Goal: Task Accomplishment & Management: Use online tool/utility

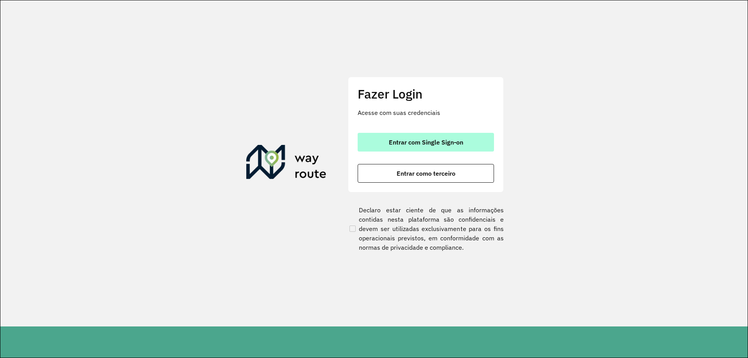
click at [443, 148] on button "Entrar com Single Sign-on" at bounding box center [426, 142] width 136 height 19
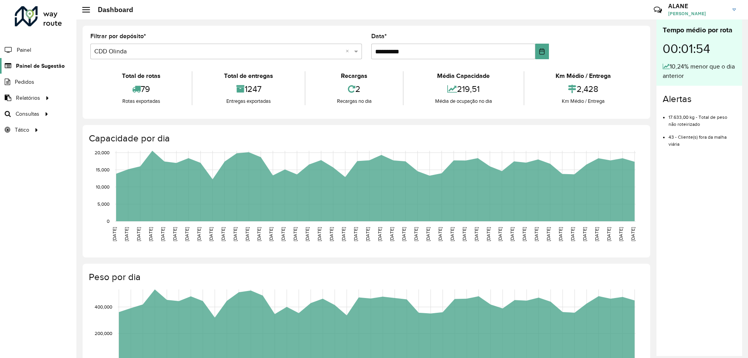
click at [32, 67] on span "Painel de Sugestão" at bounding box center [40, 66] width 49 height 8
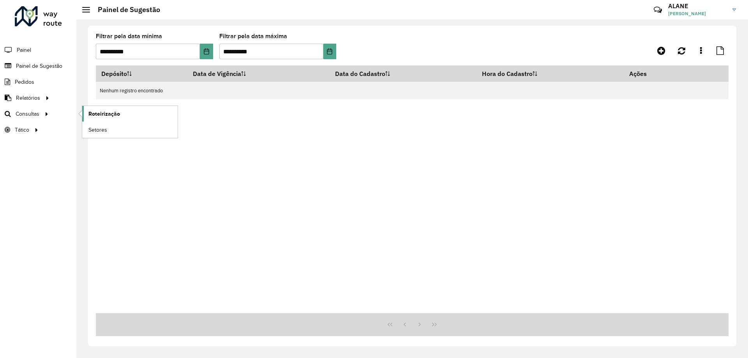
click at [111, 115] on span "Roteirização" at bounding box center [104, 114] width 32 height 8
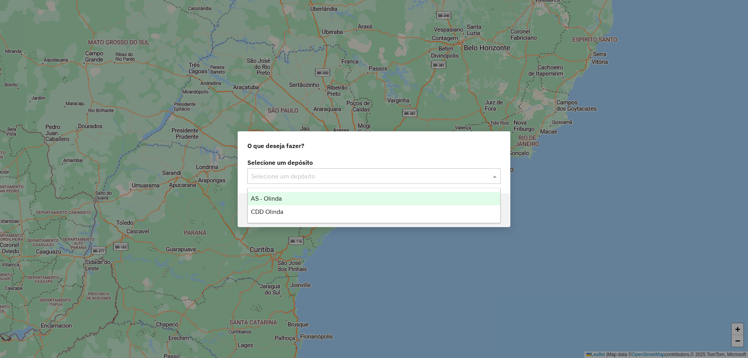
click at [293, 182] on div "Selecione um depósito" at bounding box center [373, 176] width 253 height 16
click at [297, 209] on div "CDD Olinda" at bounding box center [374, 211] width 253 height 13
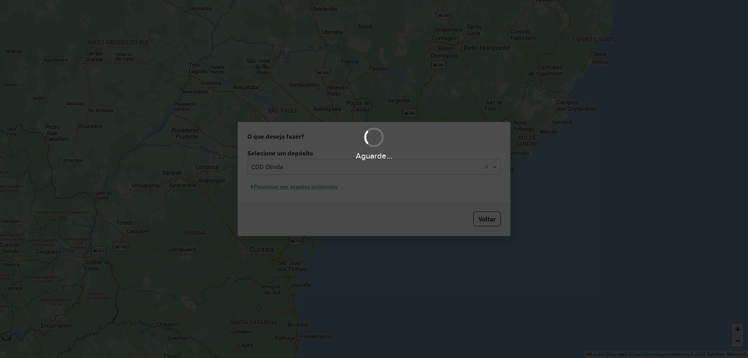
click at [294, 189] on div "Aguarde..." at bounding box center [374, 179] width 748 height 358
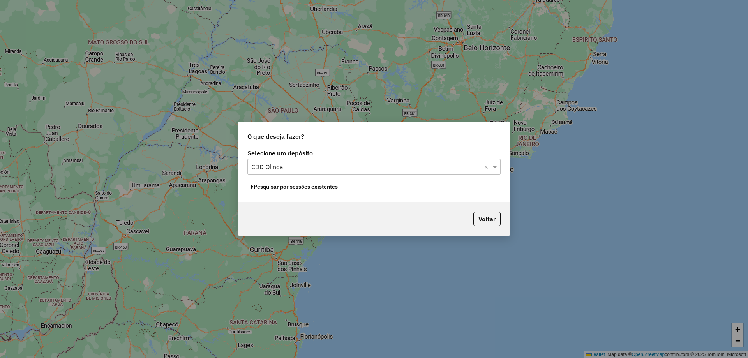
click at [294, 189] on button "Pesquisar por sessões existentes" at bounding box center [294, 187] width 94 height 12
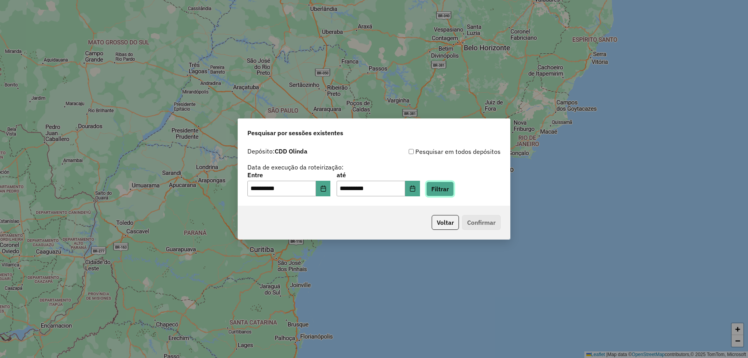
click at [443, 189] on button "Filtrar" at bounding box center [440, 189] width 28 height 15
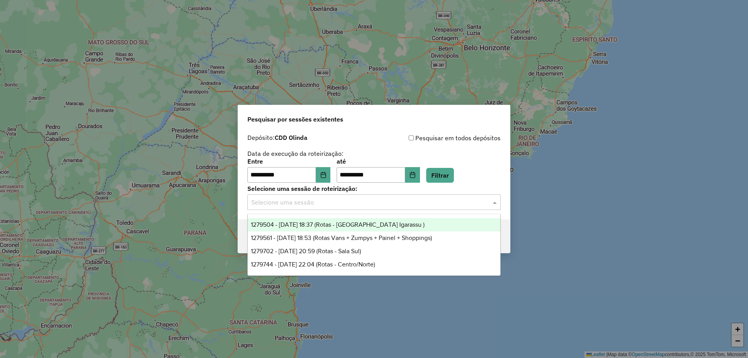
click at [304, 203] on input "text" at bounding box center [366, 202] width 230 height 9
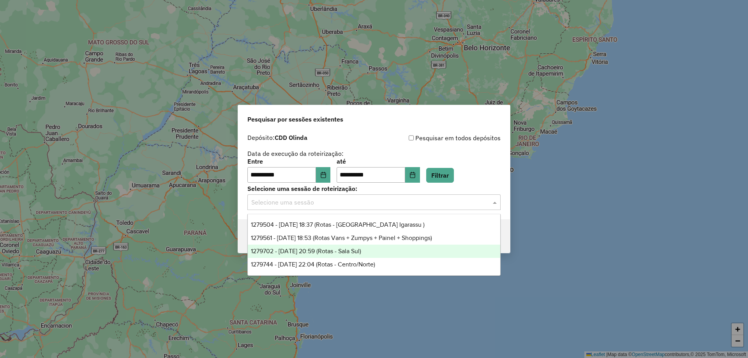
click at [345, 252] on span "1279702 - 20/09/2025 20:59 (Rotas - Sala Sul)" at bounding box center [306, 251] width 110 height 7
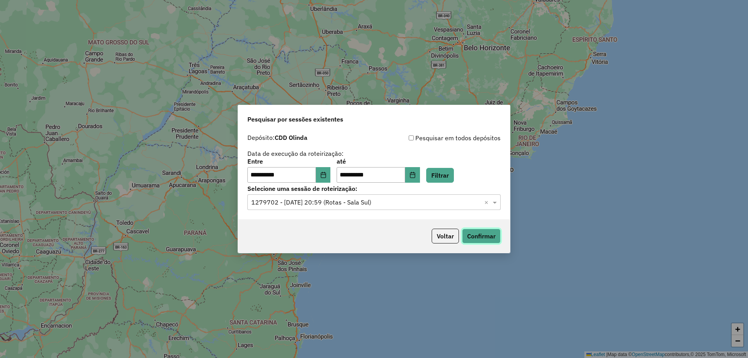
click at [473, 241] on button "Confirmar" at bounding box center [481, 236] width 39 height 15
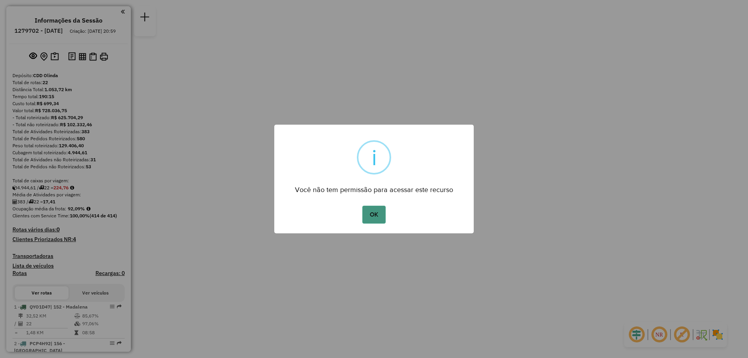
click at [380, 216] on button "OK" at bounding box center [373, 215] width 23 height 18
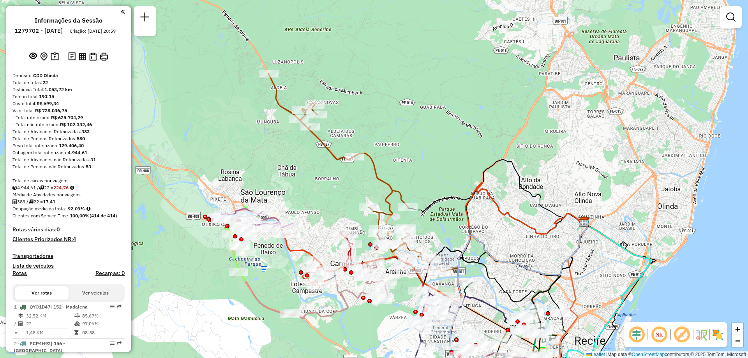
drag, startPoint x: 338, startPoint y: 197, endPoint x: 339, endPoint y: 180, distance: 17.6
click at [338, 182] on div "Janela de atendimento Grade de atendimento Capacidade Transportadoras Veículos …" at bounding box center [374, 179] width 748 height 358
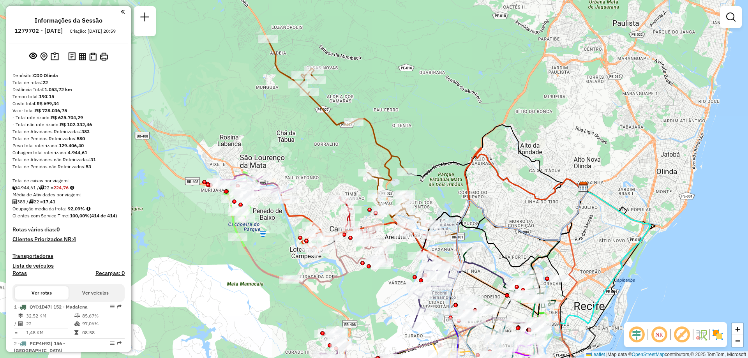
drag, startPoint x: 339, startPoint y: 168, endPoint x: 335, endPoint y: 132, distance: 35.8
click at [335, 132] on div "Janela de atendimento Grade de atendimento Capacidade Transportadoras Veículos …" at bounding box center [374, 179] width 748 height 358
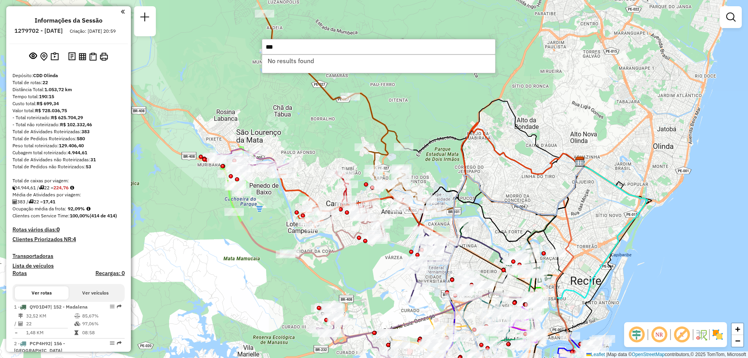
type input "****"
drag, startPoint x: 288, startPoint y: 44, endPoint x: 246, endPoint y: 51, distance: 42.7
click at [246, 51] on hb-router-mapa "Informações da Sessão 1279702 - [DATE] Criação: [DATE] 20:59 Depósito: CDD Olin…" at bounding box center [374, 179] width 748 height 358
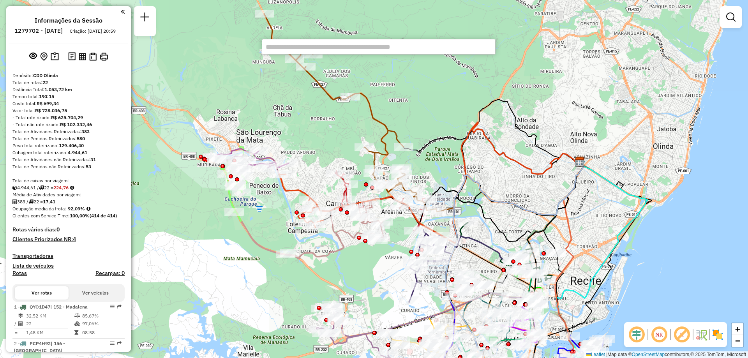
scroll to position [813, 0]
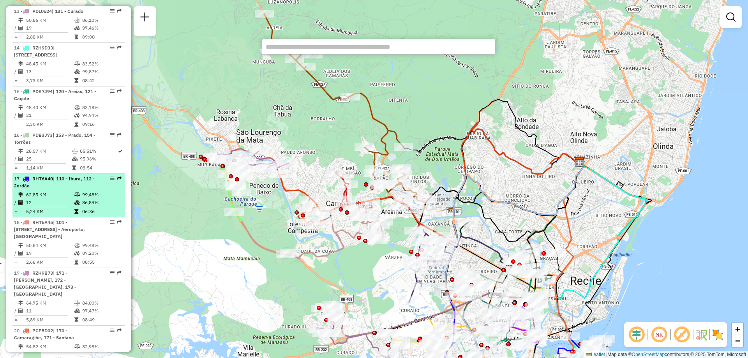
click at [31, 189] on div "17 - RHT6A40 | 110 - Ibura, 112 - Jordão" at bounding box center [55, 182] width 83 height 14
select select "**********"
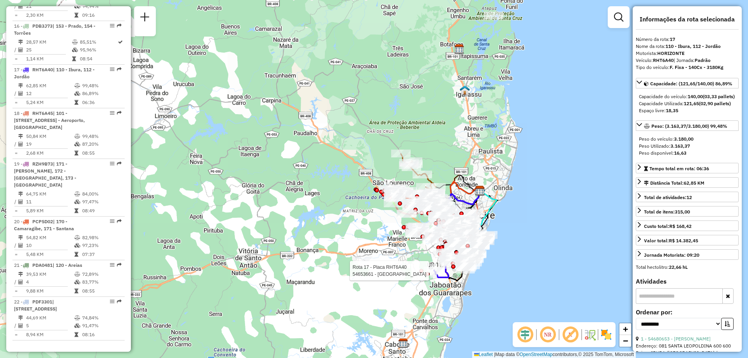
scroll to position [980, 0]
